Goal: Communication & Community: Answer question/provide support

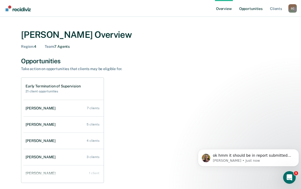
click at [249, 11] on link "Opportunities" at bounding box center [250, 8] width 25 height 17
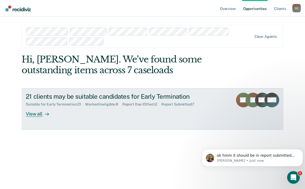
click at [35, 112] on div "View all" at bounding box center [40, 112] width 29 height 10
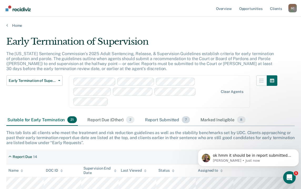
click at [166, 120] on div "Report Submitted 7" at bounding box center [167, 120] width 47 height 12
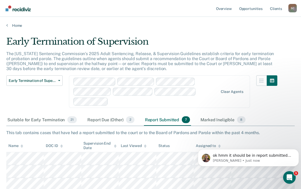
scroll to position [79, 0]
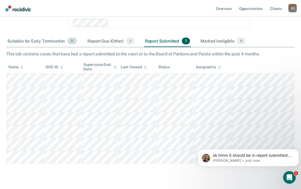
click at [48, 43] on div "Suitable for Early Termination 21" at bounding box center [41, 41] width 71 height 12
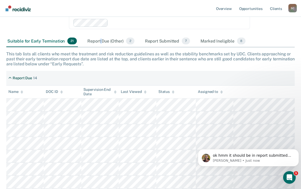
click at [101, 41] on div "Report Due (Other) 2" at bounding box center [110, 41] width 49 height 12
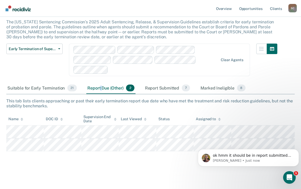
scroll to position [32, 0]
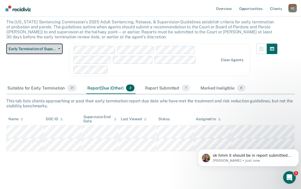
click at [46, 47] on span "Early Termination of Supervision" at bounding box center [32, 49] width 47 height 4
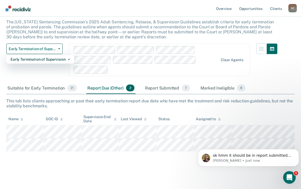
click at [36, 80] on div "Early Termination of Supervision Early Termination of Supervision" at bounding box center [34, 63] width 56 height 39
click at [34, 87] on div "Suitable for Early Termination 21" at bounding box center [41, 89] width 71 height 12
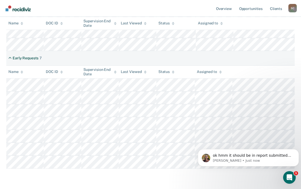
scroll to position [324, 0]
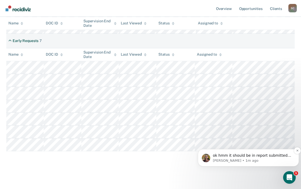
click at [261, 156] on p "ok hmm it should be in report submitted by now but let me look into it." at bounding box center [252, 155] width 79 height 5
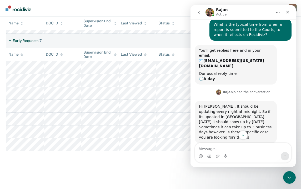
scroll to position [125, 0]
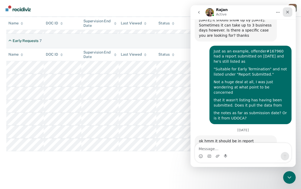
click at [288, 13] on icon "Close" at bounding box center [287, 12] width 3 height 3
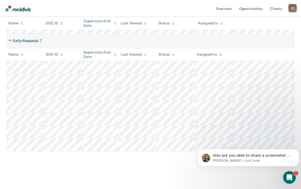
scroll to position [147, 0]
click at [230, 157] on p "Also are you able to share a screenshot of where in [GEOGRAPHIC_DATA] it indica…" at bounding box center [252, 155] width 79 height 5
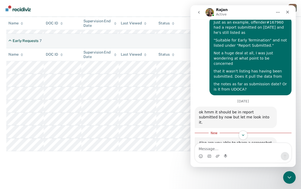
scroll to position [156, 0]
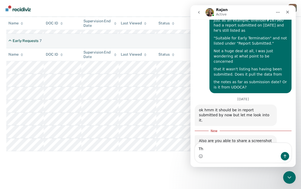
type textarea "T"
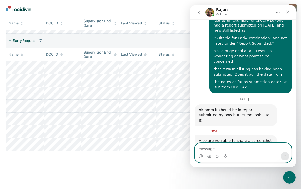
click at [261, 148] on textarea "Message…" at bounding box center [243, 147] width 96 height 9
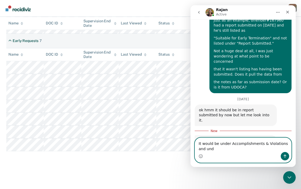
scroll to position [161, 0]
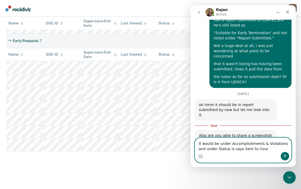
type textarea "It would be under Accomplishments & Violations and under Status is says Sent to…"
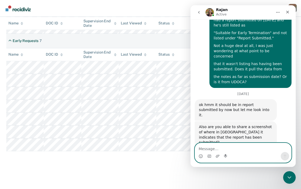
scroll to position [173, 0]
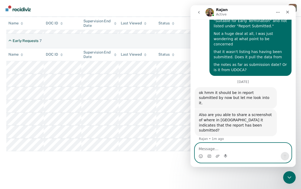
click at [220, 149] on textarea "Message…" at bounding box center [243, 147] width 96 height 9
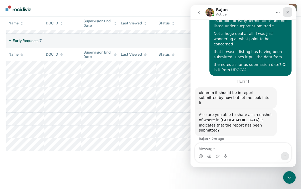
click at [289, 13] on icon "Close" at bounding box center [287, 12] width 4 height 4
